Goal: Transaction & Acquisition: Purchase product/service

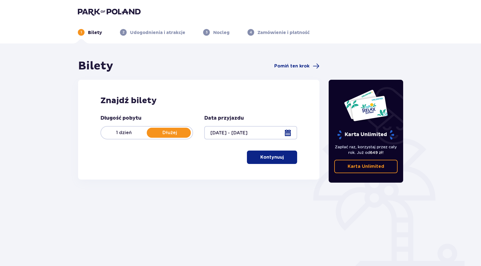
click at [278, 155] on p "Kontynuuj" at bounding box center [272, 157] width 23 height 6
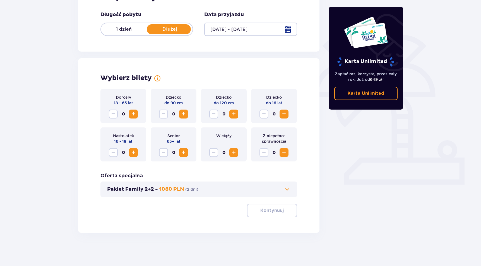
scroll to position [104, 0]
click at [134, 113] on span "Increase" at bounding box center [133, 114] width 7 height 7
click at [284, 112] on span "Increase" at bounding box center [284, 114] width 7 height 7
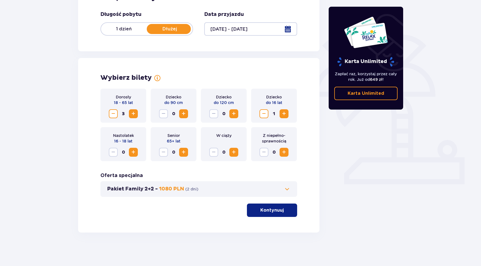
click at [235, 116] on span "Increase" at bounding box center [234, 114] width 7 height 7
click at [264, 209] on p "Kontynuuj" at bounding box center [272, 210] width 23 height 6
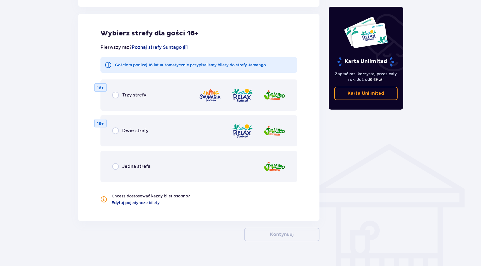
scroll to position [310, 0]
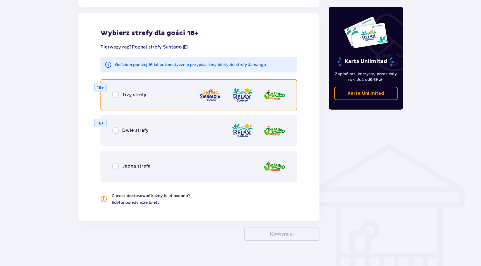
click at [116, 95] on input "radio" at bounding box center [115, 95] width 7 height 7
radio input "true"
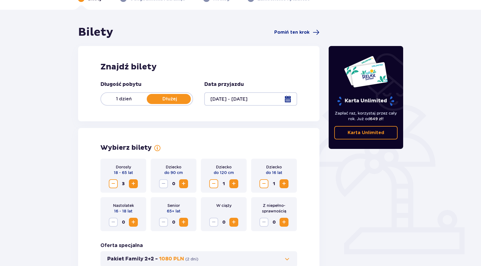
scroll to position [0, 0]
